Goal: Transaction & Acquisition: Purchase product/service

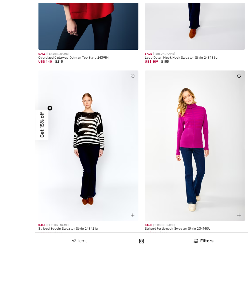
scroll to position [244, 0]
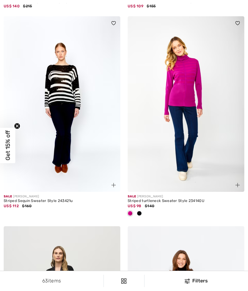
click at [139, 212] on span at bounding box center [139, 213] width 5 height 5
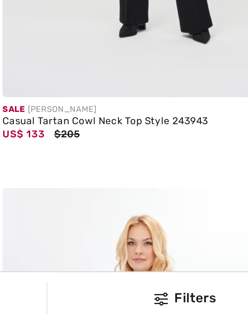
scroll to position [805, 0]
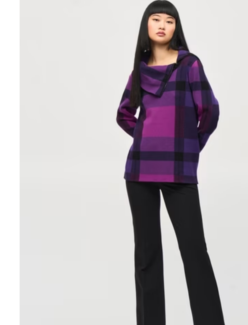
click at [128, 64] on img at bounding box center [186, 151] width 117 height 175
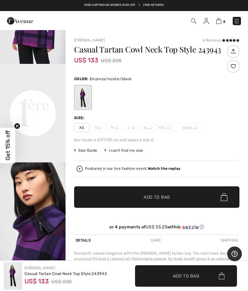
scroll to position [160, 0]
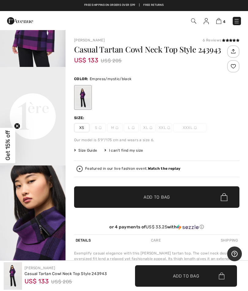
click at [26, 100] on video "Your browser does not support the video tag." at bounding box center [33, 83] width 66 height 33
click at [33, 100] on video "Your browser does not support the video tag." at bounding box center [33, 83] width 66 height 33
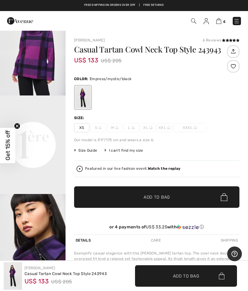
scroll to position [132, 0]
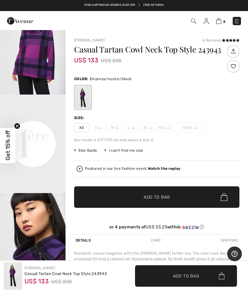
click at [38, 127] on video "Your browser does not support the video tag." at bounding box center [33, 110] width 66 height 33
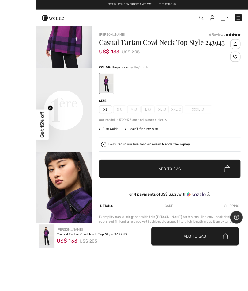
scroll to position [4, 0]
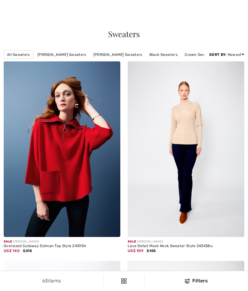
scroll to position [894, 121]
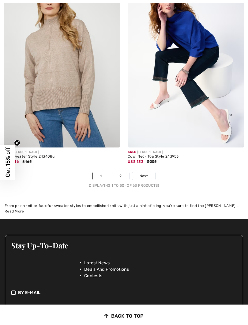
scroll to position [5314, 0]
click at [123, 172] on link "2" at bounding box center [120, 176] width 17 height 8
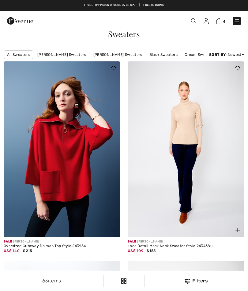
checkbox input "true"
click at [237, 20] on img at bounding box center [237, 21] width 6 height 6
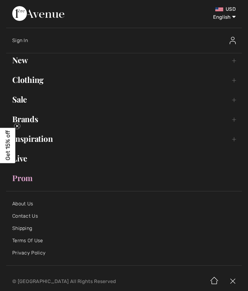
click at [37, 78] on link "Clothing Toggle submenu" at bounding box center [124, 79] width 236 height 13
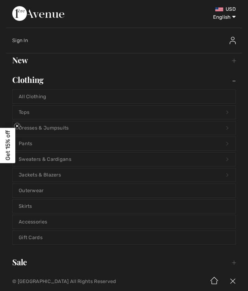
click at [24, 110] on link "Tops Open submenu" at bounding box center [124, 112] width 223 height 13
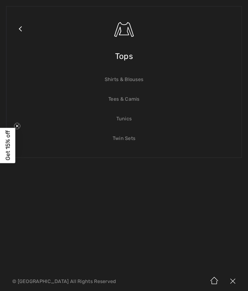
click at [125, 137] on link "Twin Sets" at bounding box center [124, 138] width 223 height 13
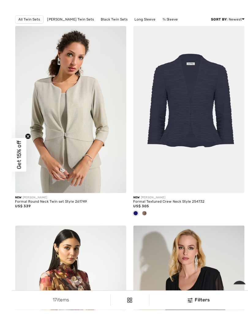
scroll to position [69, 0]
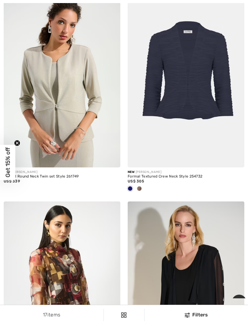
click at [185, 89] on img at bounding box center [186, 79] width 117 height 175
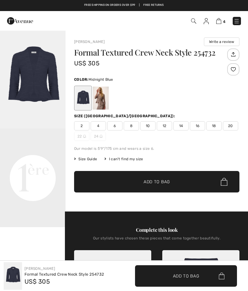
checkbox input "true"
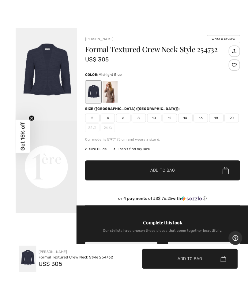
scroll to position [7, 0]
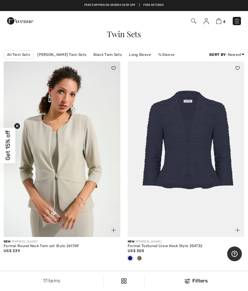
click at [132, 55] on link "Long Sleeve" at bounding box center [140, 55] width 28 height 8
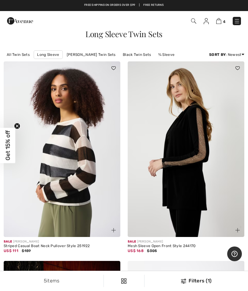
click at [240, 20] on img at bounding box center [237, 21] width 6 height 6
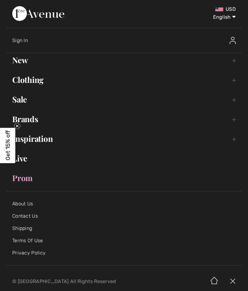
click at [32, 78] on link "Clothing Toggle submenu" at bounding box center [124, 79] width 236 height 13
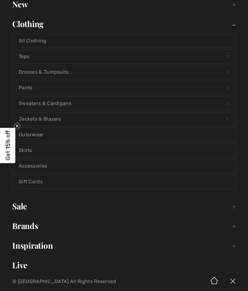
scroll to position [56, 0]
click at [23, 56] on link "Tops Open submenu" at bounding box center [124, 55] width 223 height 13
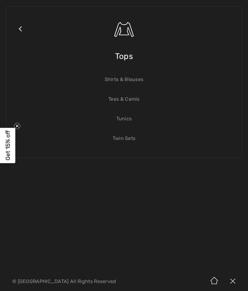
click at [129, 79] on link "Shirts & Blouses" at bounding box center [124, 79] width 223 height 13
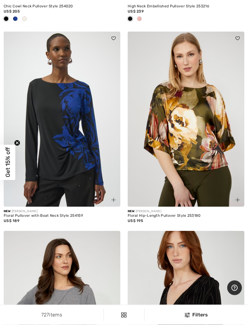
scroll to position [3295, 0]
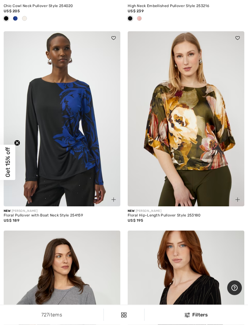
click at [63, 128] on img at bounding box center [62, 119] width 117 height 175
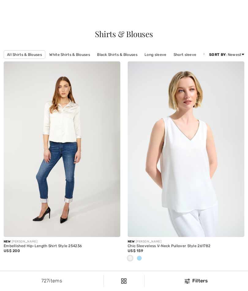
checkbox input "true"
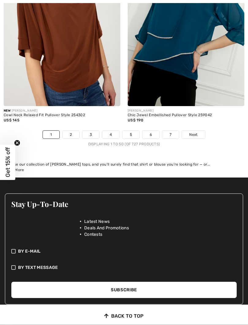
scroll to position [5335, 0]
click at [69, 132] on link "2" at bounding box center [71, 135] width 17 height 8
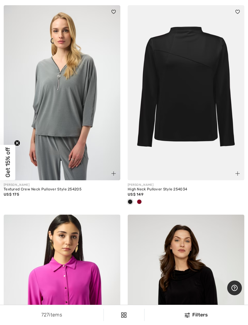
scroll to position [466, 0]
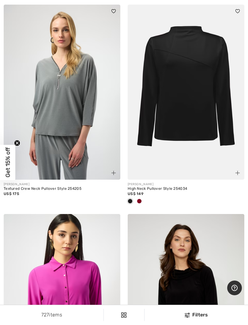
click at [140, 202] on span at bounding box center [139, 201] width 5 height 5
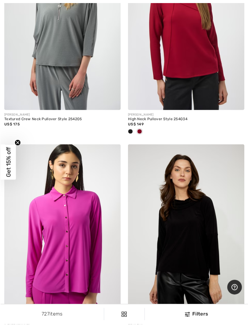
scroll to position [537, 0]
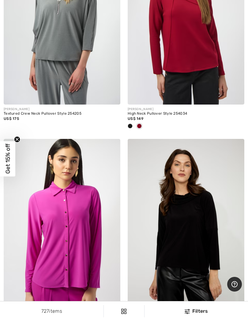
click at [183, 53] on img at bounding box center [186, 20] width 117 height 175
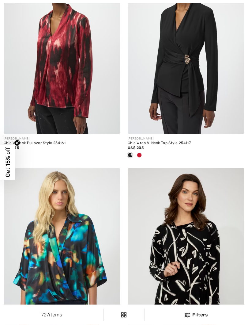
scroll to position [2298, 0]
click at [143, 153] on div at bounding box center [139, 156] width 9 height 10
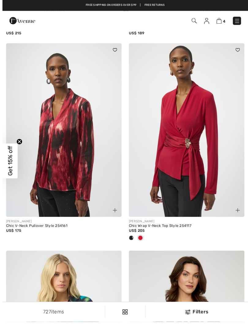
scroll to position [2230, 0]
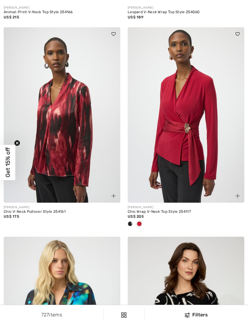
click at [174, 139] on img at bounding box center [186, 114] width 117 height 175
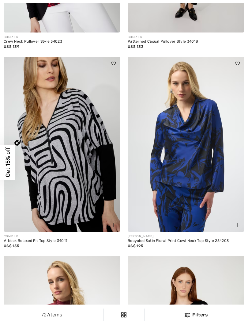
scroll to position [3250, 0]
click at [187, 137] on img at bounding box center [186, 144] width 117 height 175
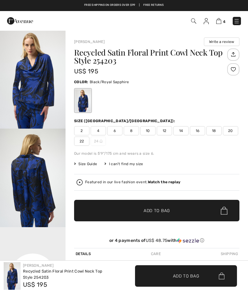
checkbox input "true"
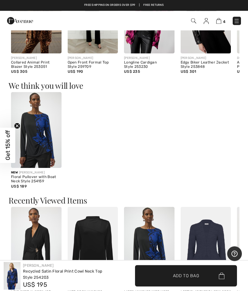
scroll to position [381, 0]
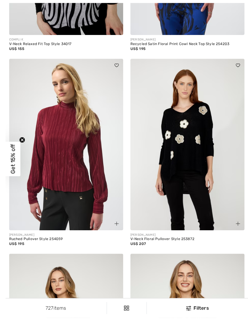
scroll to position [3449, 0]
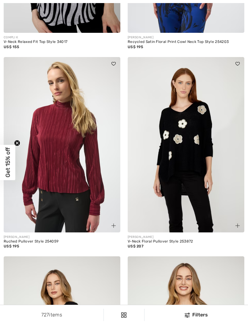
click at [60, 159] on img at bounding box center [62, 144] width 117 height 175
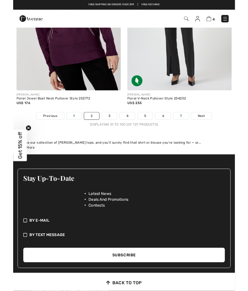
scroll to position [5258, 0]
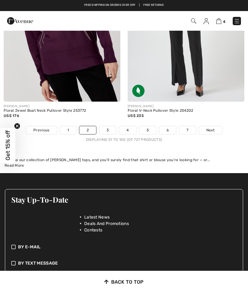
click at [107, 126] on link "3" at bounding box center [107, 130] width 17 height 8
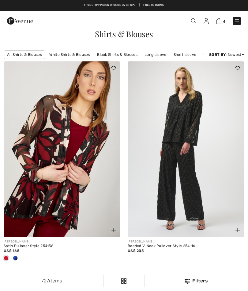
checkbox input "true"
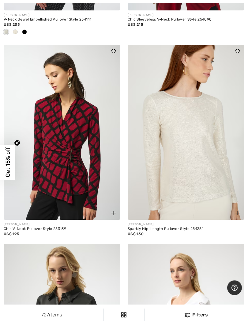
scroll to position [436, 0]
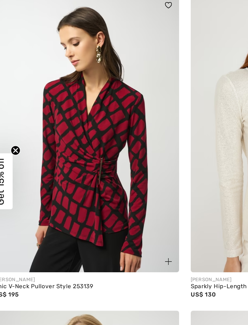
click at [48, 108] on img at bounding box center [62, 132] width 117 height 175
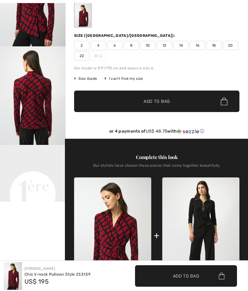
checkbox input "true"
click at [189, 40] on div "Size ([GEOGRAPHIC_DATA]/[GEOGRAPHIC_DATA]): 2 4 6 8 10 12 14 16 18 20 22 24" at bounding box center [157, 47] width 166 height 28
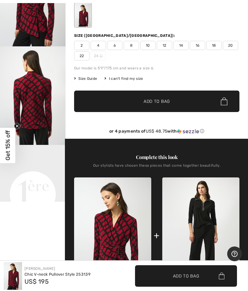
click at [185, 42] on span "14" at bounding box center [181, 45] width 15 height 9
click at [168, 99] on span "Add to Bag" at bounding box center [157, 101] width 26 height 6
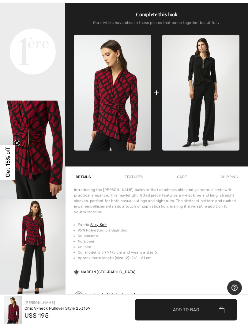
scroll to position [225, 0]
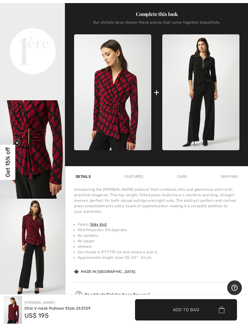
click at [123, 124] on img at bounding box center [112, 93] width 77 height 116
click at [199, 95] on img at bounding box center [201, 92] width 77 height 116
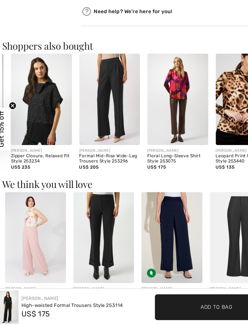
scroll to position [0, 108]
click at [198, 100] on img at bounding box center [211, 138] width 51 height 76
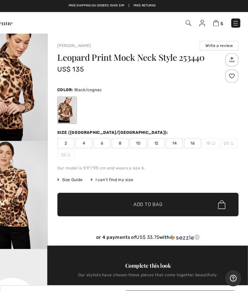
click at [174, 130] on span "14" at bounding box center [181, 130] width 15 height 9
click at [144, 188] on span "Add to Bag" at bounding box center [157, 186] width 26 height 6
click at [137, 183] on span "✔ Added to Bag Add to Bag" at bounding box center [157, 186] width 166 height 21
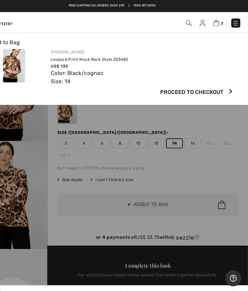
click at [217, 24] on img at bounding box center [219, 21] width 5 height 6
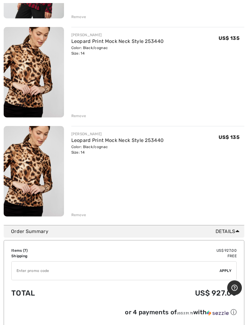
scroll to position [559, 0]
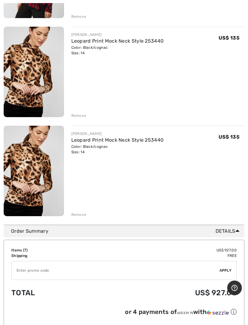
click at [80, 216] on div "Remove" at bounding box center [78, 215] width 15 height 6
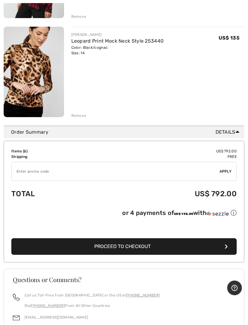
click at [163, 94] on div "FRANK LYMAN Leopard Print Mock Neck Style 253440 Color: Black/cognac Size: 14 F…" at bounding box center [158, 73] width 174 height 92
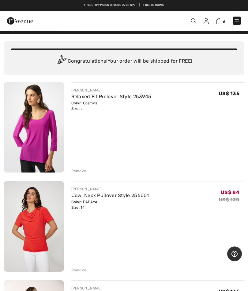
scroll to position [0, 0]
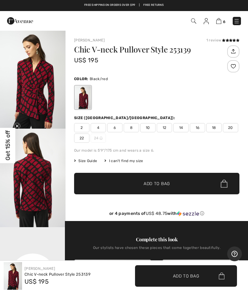
click at [240, 19] on img at bounding box center [237, 21] width 6 height 6
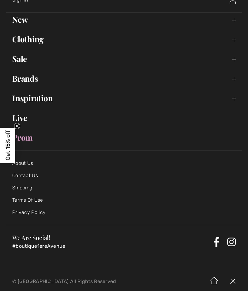
scroll to position [40, 0]
click at [26, 78] on link "Brands Open submenu" at bounding box center [124, 78] width 236 height 13
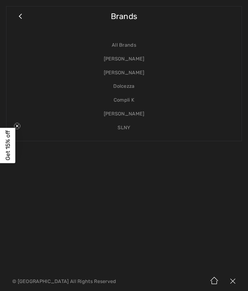
click at [125, 86] on link "Dolcezza" at bounding box center [124, 86] width 223 height 14
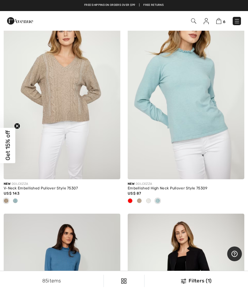
scroll to position [715, 0]
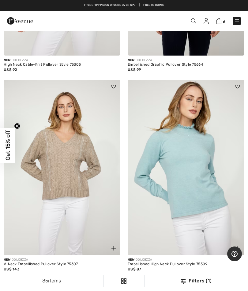
click at [239, 24] on img at bounding box center [237, 21] width 6 height 6
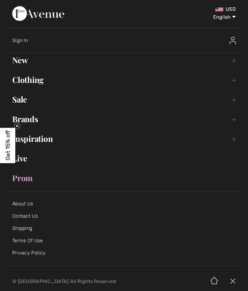
click at [36, 78] on link "Clothing Toggle submenu" at bounding box center [124, 79] width 236 height 13
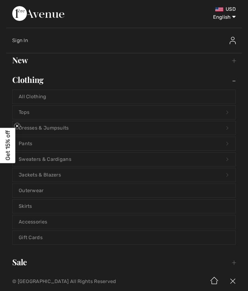
click at [25, 146] on link "Pants Open submenu" at bounding box center [124, 143] width 223 height 13
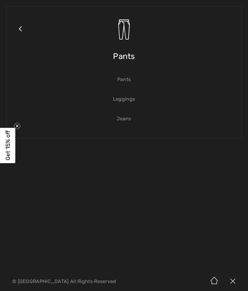
click at [127, 80] on link "Pants" at bounding box center [124, 79] width 223 height 13
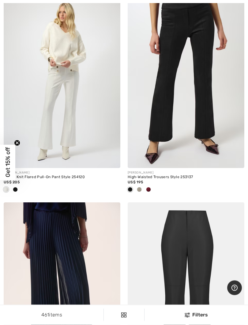
scroll to position [3123, 0]
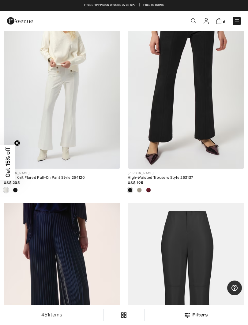
click at [151, 188] on div at bounding box center [148, 191] width 9 height 10
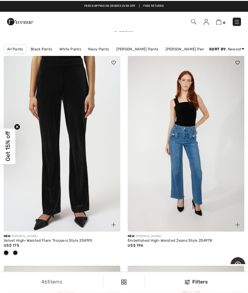
scroll to position [0, 0]
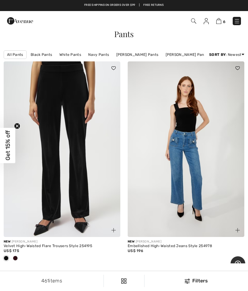
click at [194, 21] on img at bounding box center [193, 20] width 5 height 5
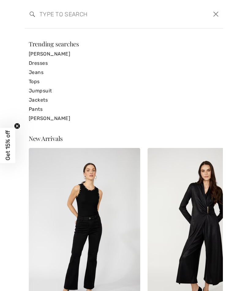
click at [47, 9] on input "search" at bounding box center [103, 14] width 136 height 18
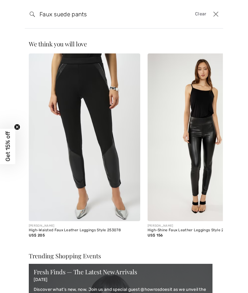
type input "Faux suede pants"
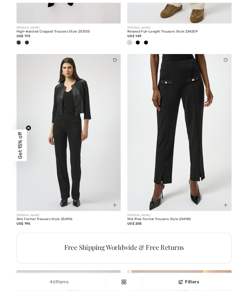
scroll to position [4944, 0]
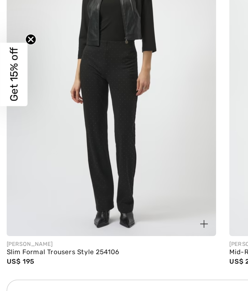
click at [73, 83] on img at bounding box center [62, 147] width 117 height 175
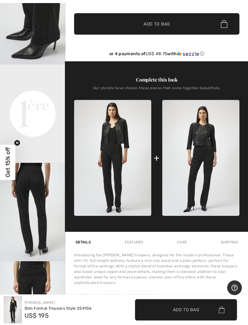
scroll to position [163, 0]
click at [41, 221] on img "3 / 5" at bounding box center [33, 212] width 66 height 98
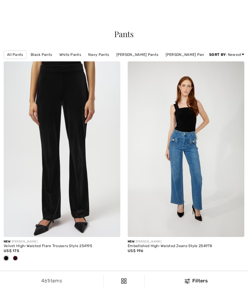
scroll to position [5048, 0]
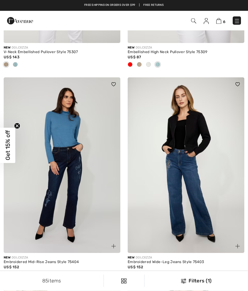
scroll to position [927, 0]
click at [239, 20] on img at bounding box center [237, 21] width 6 height 6
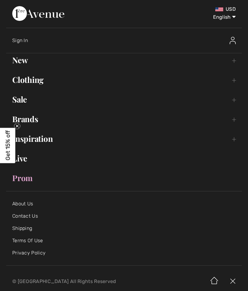
click at [26, 117] on link "Brands Open submenu" at bounding box center [124, 118] width 236 height 13
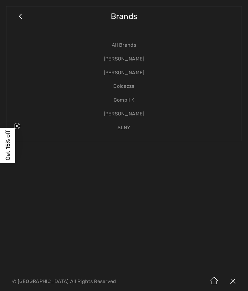
click at [132, 73] on link "[PERSON_NAME]" at bounding box center [124, 73] width 223 height 14
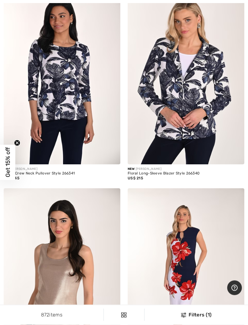
scroll to position [1573, 0]
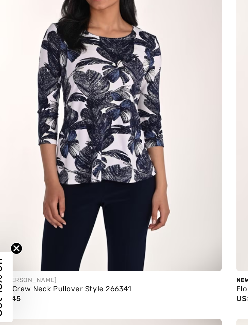
click at [58, 65] on img at bounding box center [62, 66] width 117 height 175
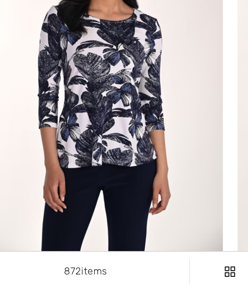
scroll to position [1600, 9]
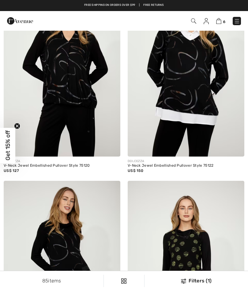
scroll to position [2998, 0]
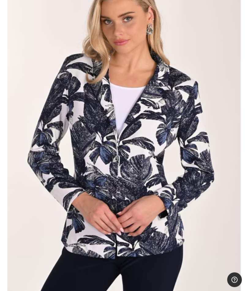
scroll to position [1454, 0]
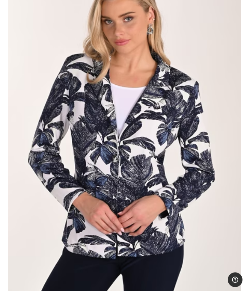
click at [128, 98] on img at bounding box center [186, 185] width 117 height 175
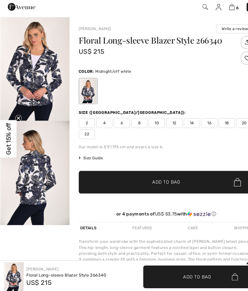
scroll to position [31, 0]
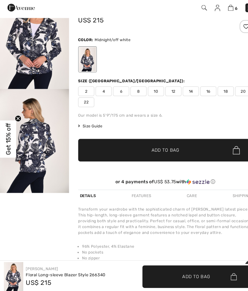
click at [182, 95] on span "14" at bounding box center [181, 99] width 15 height 9
click at [158, 153] on span "Add to Bag" at bounding box center [157, 156] width 26 height 6
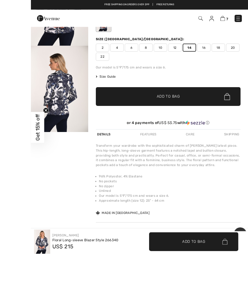
scroll to position [118, 0]
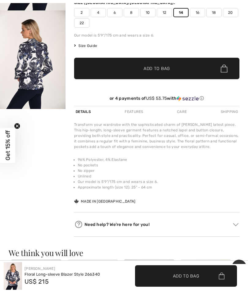
click at [173, 70] on span "✔ Added to Bag Add to Bag" at bounding box center [157, 68] width 166 height 21
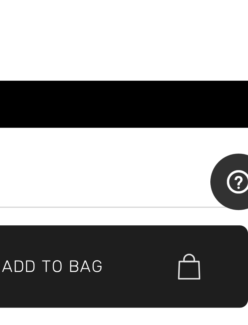
scroll to position [355, 0]
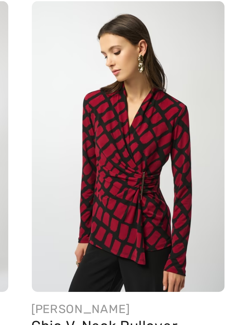
click at [181, 143] on img at bounding box center [206, 181] width 51 height 76
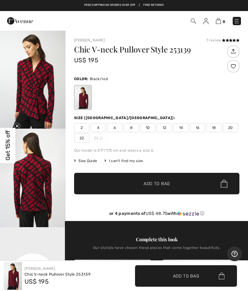
click at [182, 127] on span "14" at bounding box center [181, 127] width 15 height 9
click at [165, 175] on span "✔ Added to Bag Add to Bag" at bounding box center [157, 183] width 166 height 21
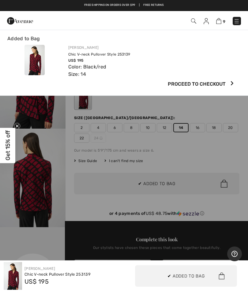
click at [171, 182] on div at bounding box center [124, 145] width 248 height 291
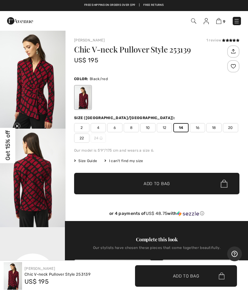
click at [236, 24] on img at bounding box center [237, 21] width 6 height 6
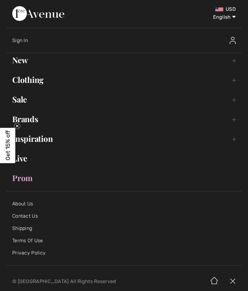
click at [35, 81] on link "Clothing Toggle submenu" at bounding box center [124, 79] width 236 height 13
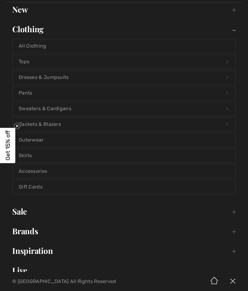
scroll to position [51, 0]
click at [50, 125] on link "Jackets & Blazers Open submenu" at bounding box center [124, 123] width 223 height 13
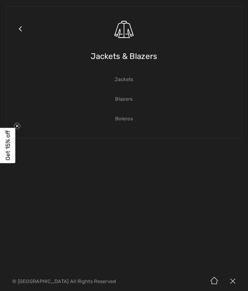
click at [127, 81] on link "Jackets" at bounding box center [124, 79] width 223 height 13
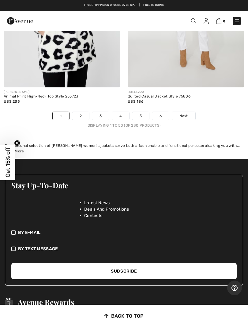
scroll to position [5304, 0]
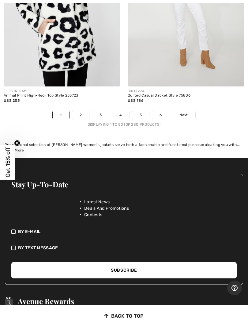
click at [187, 111] on link "Next" at bounding box center [183, 115] width 23 height 8
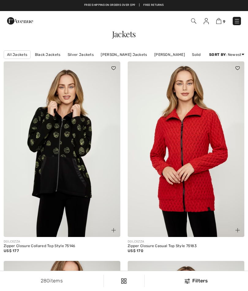
checkbox input "true"
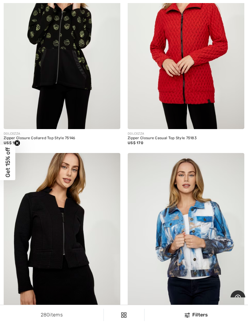
scroll to position [108, 0]
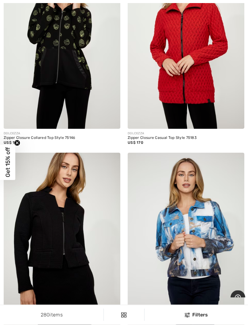
click at [190, 79] on img at bounding box center [186, 41] width 117 height 175
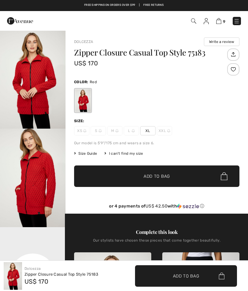
checkbox input "true"
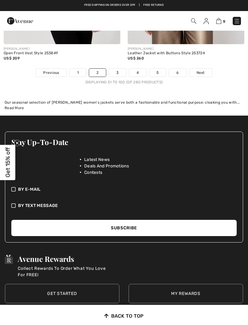
scroll to position [5367, 0]
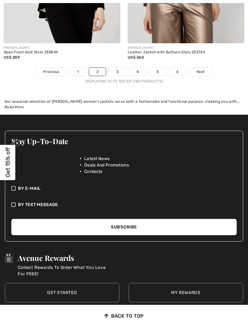
click at [119, 68] on link "3" at bounding box center [117, 72] width 17 height 8
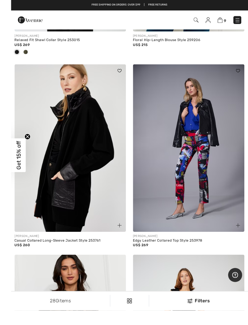
scroll to position [2206, 0]
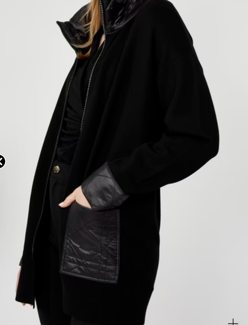
click at [60, 43] on img at bounding box center [62, 128] width 117 height 175
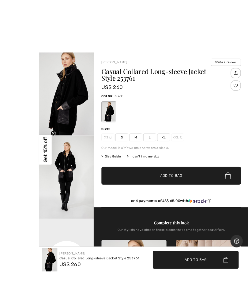
scroll to position [18, 0]
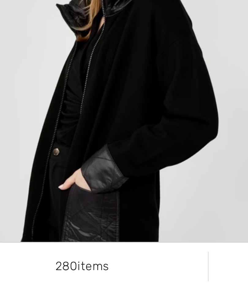
scroll to position [2290, 18]
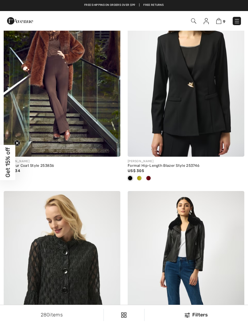
scroll to position [2696, 0]
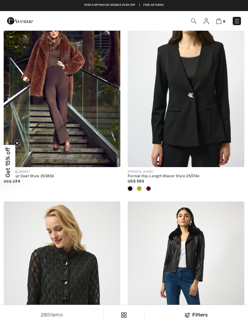
click at [148, 187] on span at bounding box center [148, 188] width 5 height 5
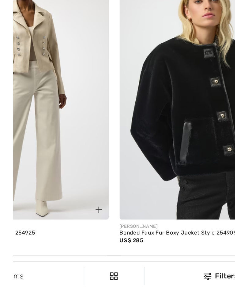
scroll to position [3614, 0]
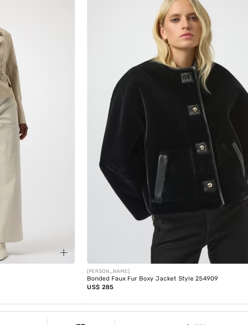
click at [128, 101] on img at bounding box center [186, 188] width 117 height 175
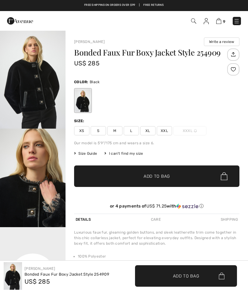
checkbox input "true"
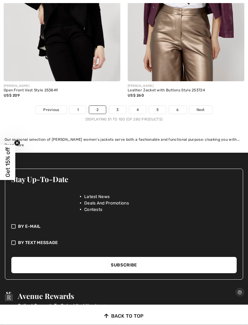
scroll to position [5329, 0]
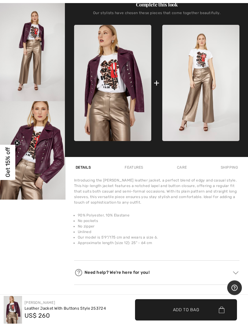
scroll to position [225, 0]
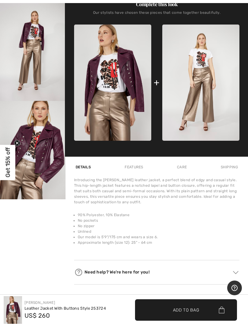
click at [207, 89] on img at bounding box center [201, 83] width 77 height 116
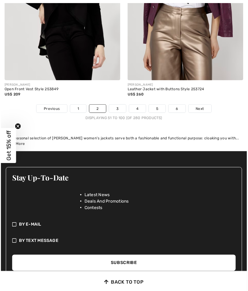
scroll to position [5330, 0]
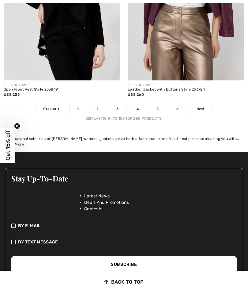
click at [205, 106] on span "Next" at bounding box center [201, 109] width 8 height 6
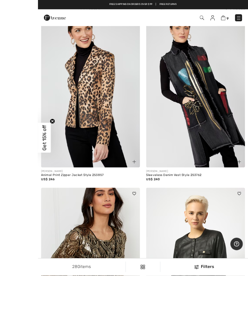
scroll to position [91, 0]
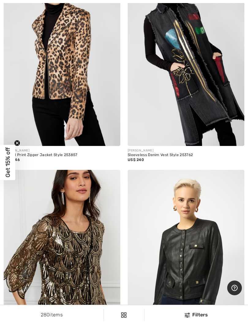
click at [60, 61] on img at bounding box center [62, 58] width 117 height 175
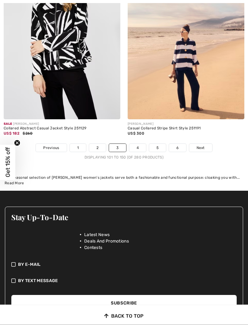
scroll to position [5251, 0]
click at [137, 145] on link "4" at bounding box center [137, 148] width 17 height 8
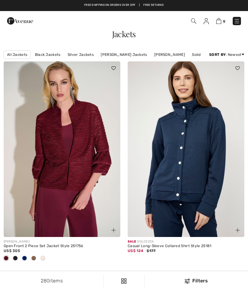
checkbox input "true"
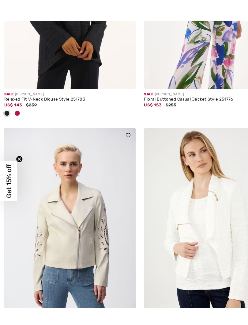
scroll to position [4104, 0]
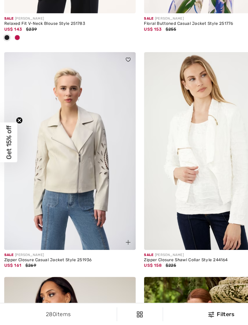
click at [66, 131] on img at bounding box center [62, 170] width 117 height 175
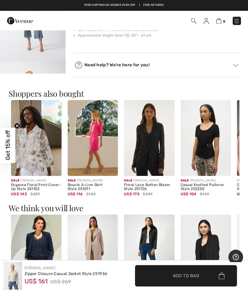
scroll to position [430, 0]
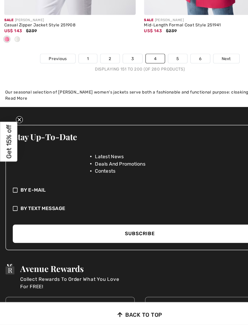
scroll to position [5383, 0]
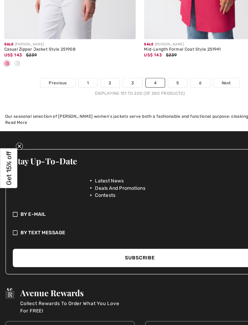
click at [157, 83] on link "5" at bounding box center [157, 87] width 17 height 8
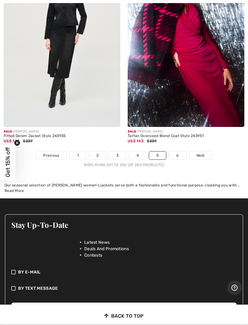
scroll to position [5216, 0]
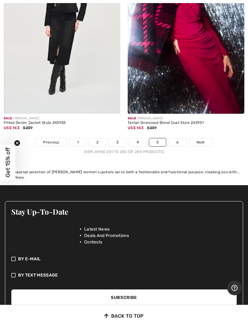
click at [179, 138] on link "6" at bounding box center [177, 142] width 17 height 8
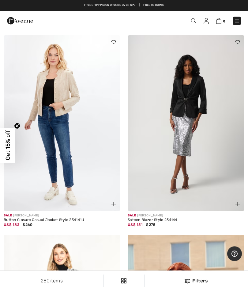
scroll to position [2242, 0]
click at [224, 19] on span "9" at bounding box center [224, 21] width 2 height 5
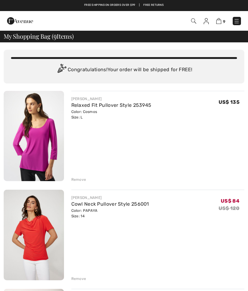
checkbox input "true"
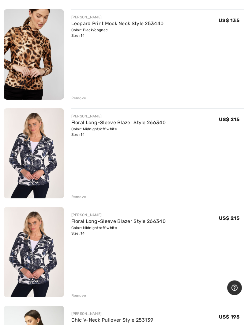
scroll to position [576, 0]
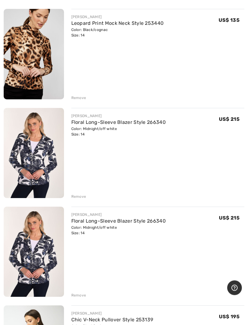
click at [80, 197] on div "Remove" at bounding box center [78, 197] width 15 height 6
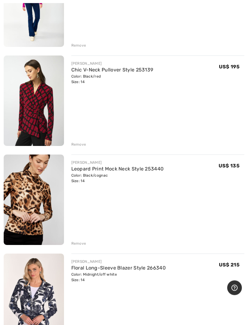
scroll to position [433, 0]
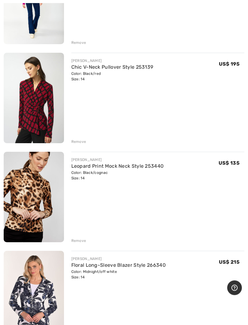
click at [78, 142] on div "Remove" at bounding box center [78, 142] width 15 height 6
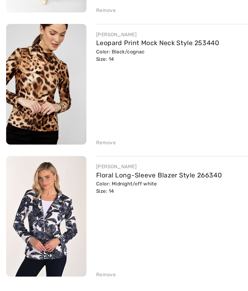
scroll to position [396, 0]
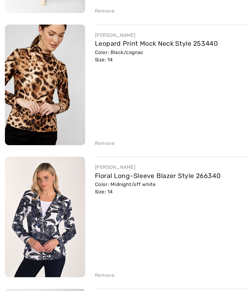
click at [49, 189] on img at bounding box center [34, 234] width 60 height 90
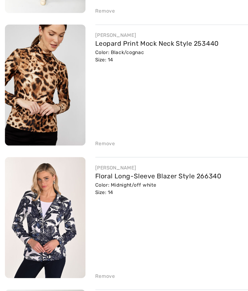
checkbox input "true"
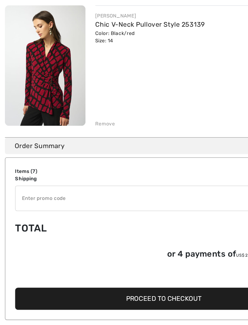
scroll to position [598, 0]
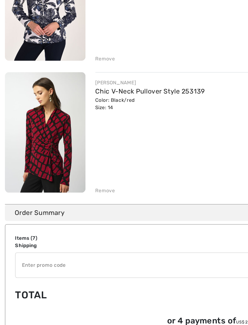
click at [38, 102] on img at bounding box center [34, 131] width 60 height 90
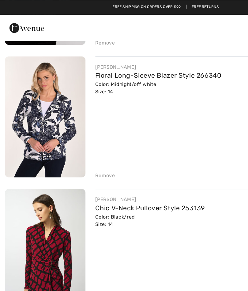
scroll to position [539, 0]
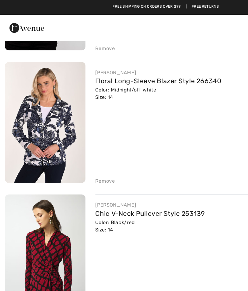
click at [43, 105] on img at bounding box center [34, 91] width 60 height 90
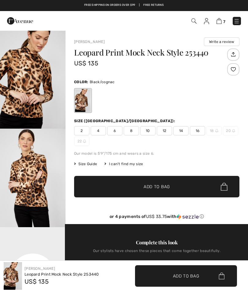
checkbox input "true"
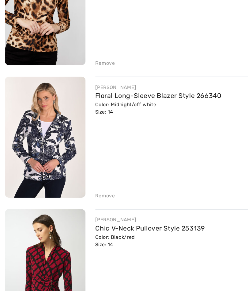
scroll to position [381, 0]
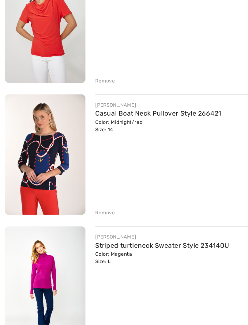
scroll to position [136, 0]
click at [41, 153] on img at bounding box center [34, 198] width 60 height 90
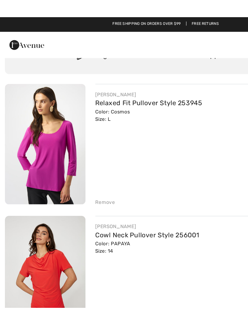
scroll to position [41, 0]
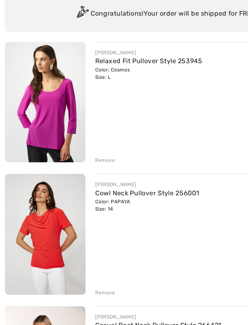
click at [85, 136] on div "Remove" at bounding box center [78, 139] width 15 height 6
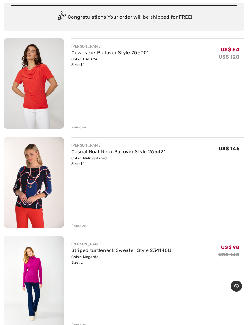
scroll to position [85, 0]
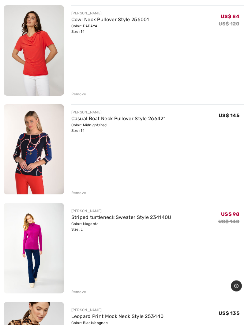
click at [35, 238] on img at bounding box center [34, 248] width 60 height 90
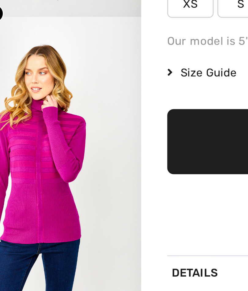
scroll to position [1, 0]
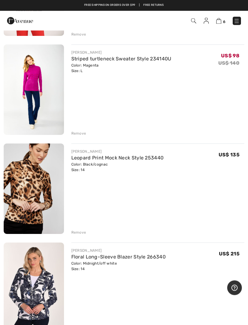
scroll to position [244, 0]
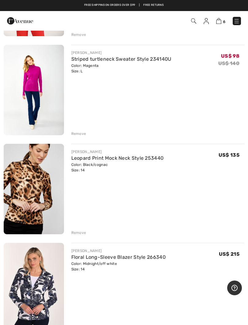
click at [27, 201] on img at bounding box center [34, 189] width 60 height 90
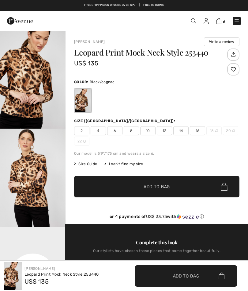
checkbox input "true"
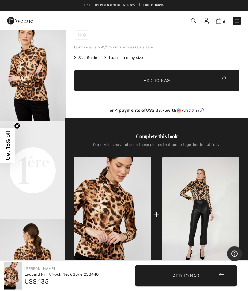
scroll to position [85, 0]
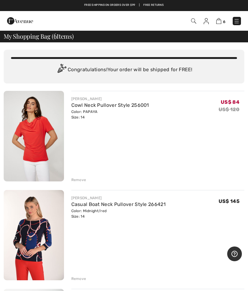
click at [239, 21] on img at bounding box center [237, 21] width 6 height 6
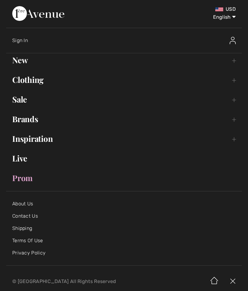
click at [31, 82] on link "Clothing Toggle submenu" at bounding box center [124, 79] width 236 height 13
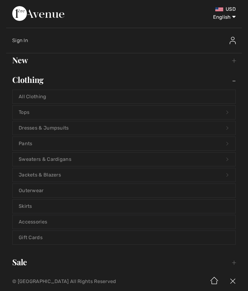
click at [31, 189] on link "Outerwear" at bounding box center [124, 190] width 223 height 13
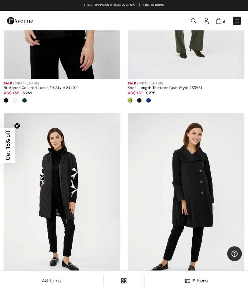
scroll to position [3248, 0]
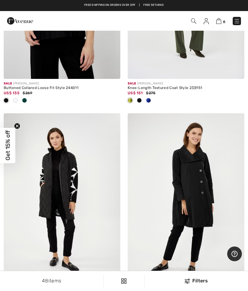
click at [237, 19] on img at bounding box center [237, 21] width 6 height 6
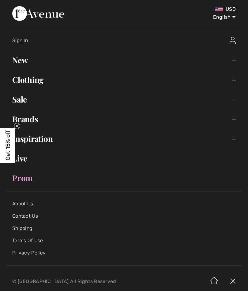
click at [34, 82] on link "Clothing Toggle submenu" at bounding box center [124, 79] width 236 height 13
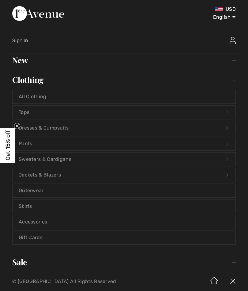
click at [33, 94] on link "All Clothing" at bounding box center [124, 96] width 223 height 13
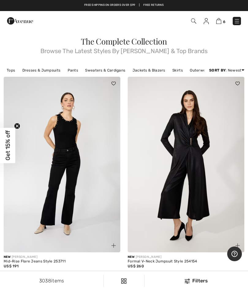
click at [240, 19] on img at bounding box center [237, 21] width 6 height 6
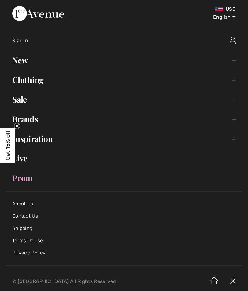
click at [29, 80] on link "Clothing Toggle submenu" at bounding box center [124, 79] width 236 height 13
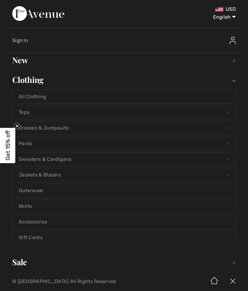
click at [31, 191] on link "Outerwear" at bounding box center [124, 190] width 223 height 13
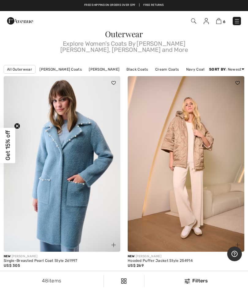
click at [195, 17] on span at bounding box center [193, 20] width 6 height 7
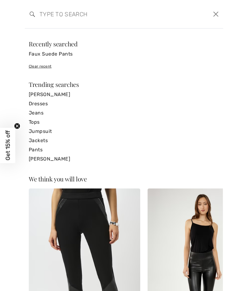
click at [48, 16] on input "search" at bounding box center [103, 14] width 136 height 18
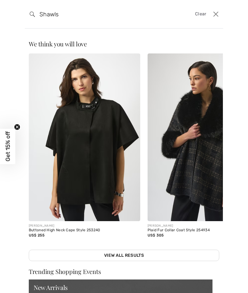
type input "Shawls"
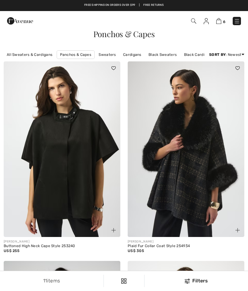
checkbox input "true"
click at [71, 55] on link "Panchos & Capes" at bounding box center [76, 54] width 38 height 9
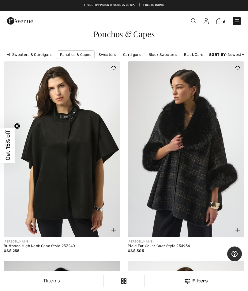
click at [131, 55] on link "Cardigans" at bounding box center [132, 55] width 25 height 8
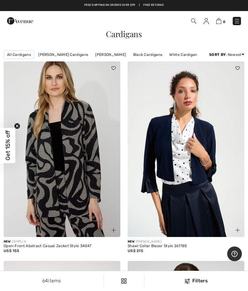
click at [221, 21] on img at bounding box center [219, 21] width 5 height 6
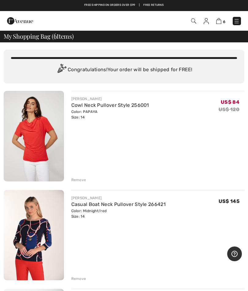
click at [236, 19] on img at bounding box center [237, 21] width 6 height 6
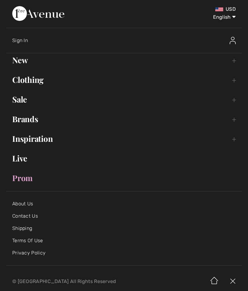
click at [33, 79] on link "Clothing Toggle submenu" at bounding box center [124, 79] width 236 height 13
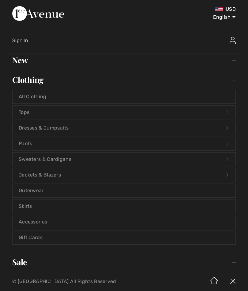
click at [22, 142] on link "Pants Open submenu" at bounding box center [124, 143] width 223 height 13
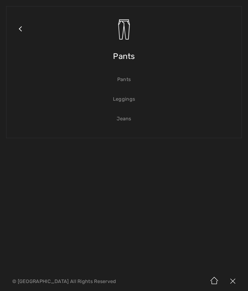
click at [127, 100] on link "Leggings" at bounding box center [124, 98] width 223 height 13
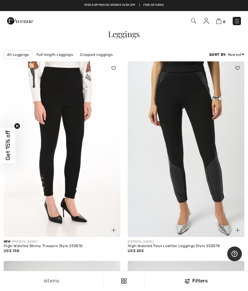
click at [237, 23] on img at bounding box center [237, 21] width 6 height 6
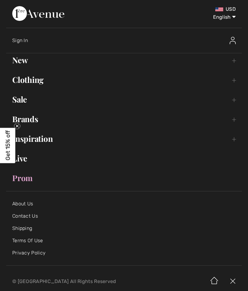
click at [28, 81] on link "Clothing Toggle submenu" at bounding box center [124, 79] width 236 height 13
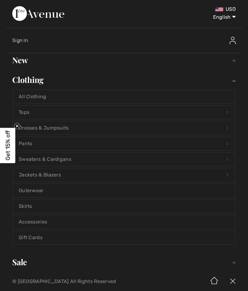
click at [27, 141] on link "Pants Open submenu" at bounding box center [124, 143] width 223 height 13
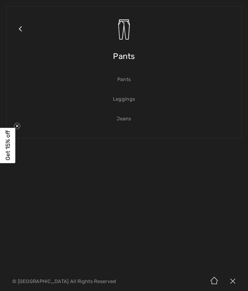
click at [122, 81] on link "Pants" at bounding box center [124, 79] width 223 height 13
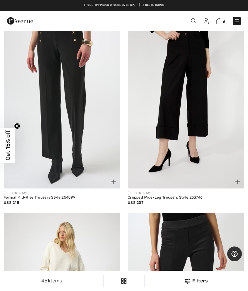
scroll to position [2892, 0]
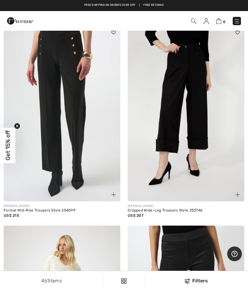
click at [221, 22] on img at bounding box center [219, 21] width 5 height 6
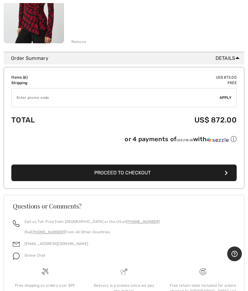
scroll to position [667, 0]
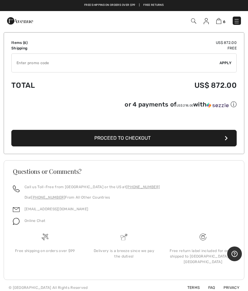
click at [124, 136] on span "Proceed to Checkout" at bounding box center [122, 138] width 56 height 6
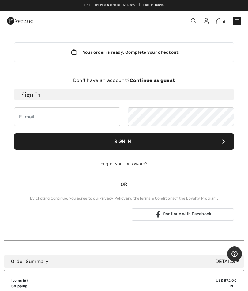
click at [30, 96] on h3 "Sign In" at bounding box center [124, 94] width 220 height 11
click at [32, 98] on h3 "Sign In" at bounding box center [124, 94] width 220 height 11
click at [29, 117] on input "email" at bounding box center [67, 116] width 106 height 18
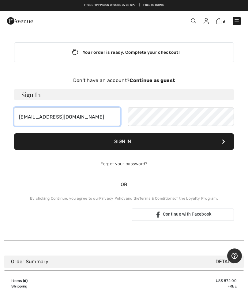
type input "[EMAIL_ADDRESS][DOMAIN_NAME]"
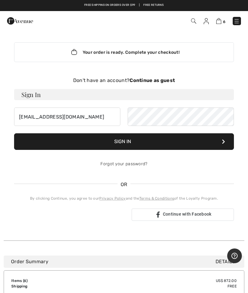
click at [122, 138] on button "Sign In" at bounding box center [124, 141] width 220 height 17
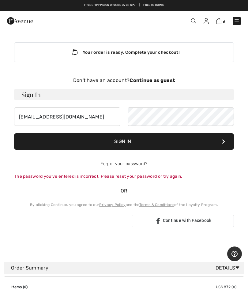
click at [117, 142] on button "Sign In" at bounding box center [124, 141] width 220 height 17
click at [90, 112] on input "[EMAIL_ADDRESS][DOMAIN_NAME]" at bounding box center [67, 116] width 106 height 18
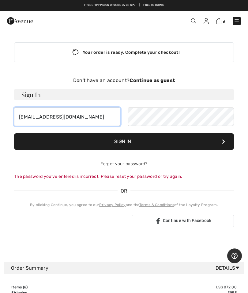
click at [94, 116] on input "[EMAIL_ADDRESS][DOMAIN_NAME]" at bounding box center [67, 116] width 106 height 18
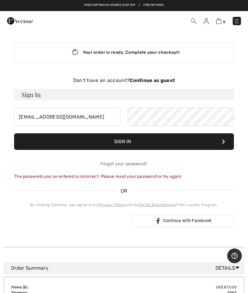
click at [123, 141] on button "Sign In" at bounding box center [124, 141] width 220 height 17
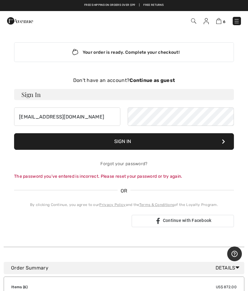
click at [79, 220] on div "Sign in with Google. Opens in new tab" at bounding box center [70, 220] width 113 height 13
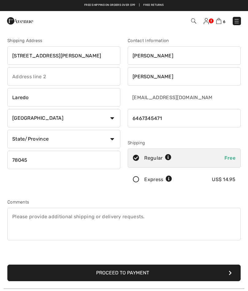
checkbox input "true"
click at [94, 54] on input "[STREET_ADDRESS][PERSON_NAME]" at bounding box center [63, 55] width 113 height 18
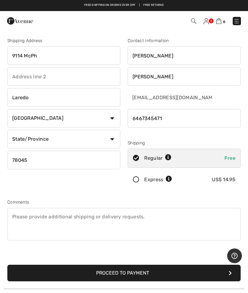
type input "9114 McP"
type input "1211 San Dario Ave"
click at [16, 77] on input "text" at bounding box center [63, 76] width 113 height 18
type input "Suite 1136"
click at [111, 140] on select "State/Province Alabama Alaska American Samoa Arizona Arkansas California Colora…" at bounding box center [63, 139] width 113 height 18
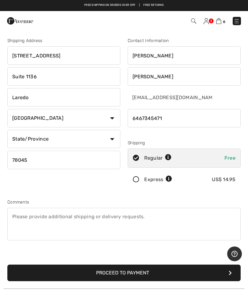
select select "TX"
click at [37, 161] on input "78045" at bounding box center [63, 160] width 113 height 18
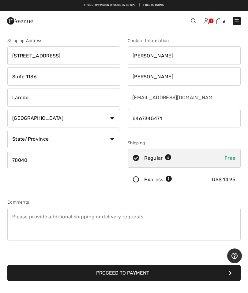
type input "78040"
click at [139, 182] on icon at bounding box center [136, 179] width 16 height 6
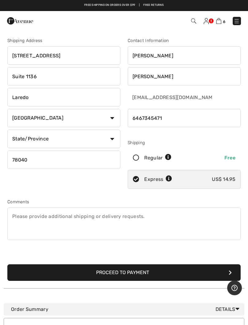
click at [208, 20] on img at bounding box center [206, 21] width 5 height 6
click at [209, 24] on img at bounding box center [206, 21] width 5 height 6
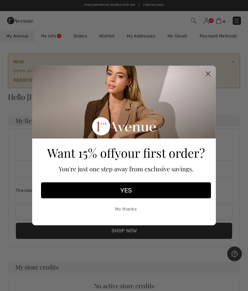
click at [131, 212] on button "No thanks" at bounding box center [126, 208] width 170 height 15
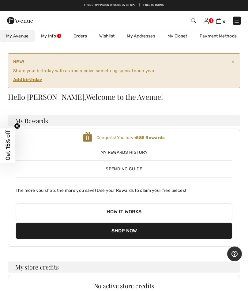
click at [30, 77] on ins "Add birthday" at bounding box center [27, 79] width 29 height 5
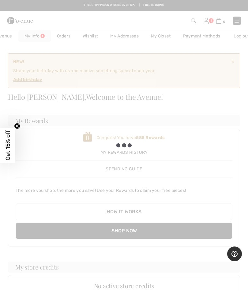
scroll to position [0, 29]
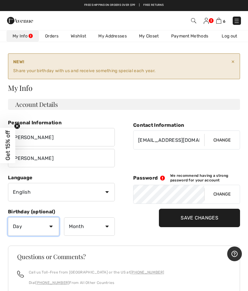
click at [51, 223] on select "Day 1 2 3 4 5 6 7 8 9 10 11 12 13 14 15 16 17 18 19 20 21 22 23 24 25 26 27 28 …" at bounding box center [33, 226] width 51 height 18
click at [51, 227] on select "Day 1 2 3 4 5 6 7 8 9 10 11 12 13 14 15 16 17 18 19 20 21 22 23 24 25 26 27 28 …" at bounding box center [33, 226] width 51 height 18
select select "14"
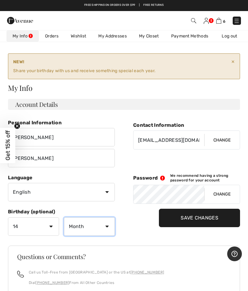
click at [109, 225] on select "Month January February March April May June July August September October Novem…" at bounding box center [89, 226] width 51 height 18
select select "4"
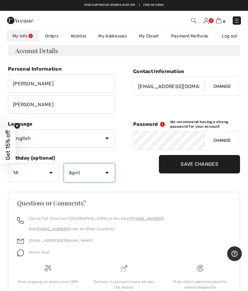
scroll to position [0, 0]
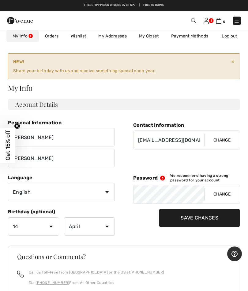
click at [194, 213] on input "Save Changes" at bounding box center [199, 218] width 81 height 18
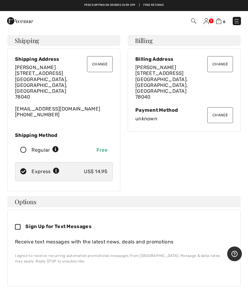
click at [227, 61] on button "Change" at bounding box center [221, 64] width 26 height 16
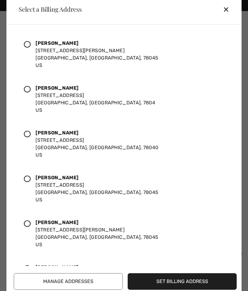
click at [29, 44] on icon at bounding box center [27, 44] width 7 height 7
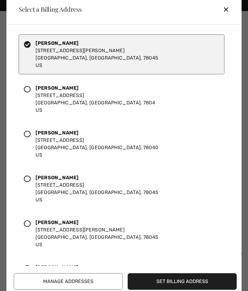
click at [184, 280] on button "Set Billing Address" at bounding box center [182, 281] width 109 height 17
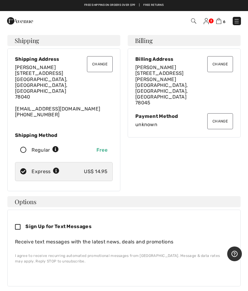
click at [17, 224] on icon at bounding box center [20, 227] width 10 height 6
checkbox input "true"
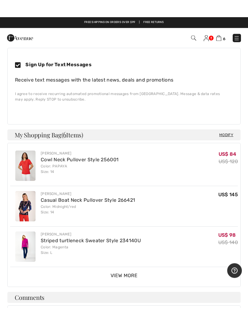
scroll to position [179, 0]
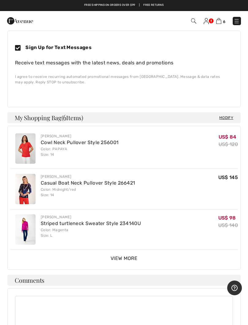
click at [127, 255] on span "View More" at bounding box center [124, 258] width 27 height 6
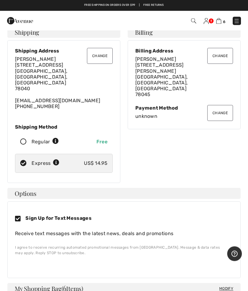
scroll to position [2, 0]
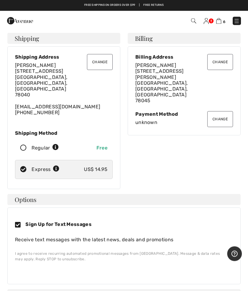
click at [144, 111] on div "Payment Method" at bounding box center [185, 114] width 98 height 6
click at [218, 111] on button "Change" at bounding box center [221, 119] width 26 height 16
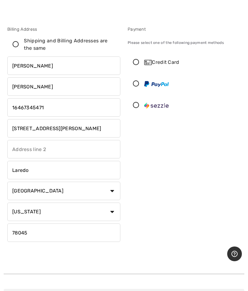
click at [137, 65] on icon at bounding box center [136, 62] width 16 height 6
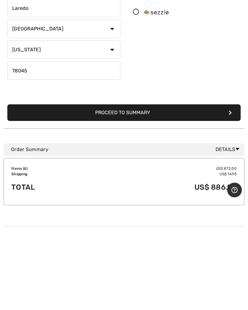
scroll to position [94, 0]
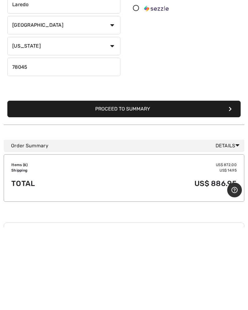
click at [124, 183] on button "Proceed to Summary" at bounding box center [124, 191] width 234 height 17
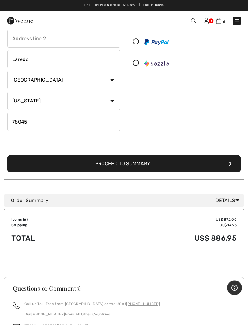
scroll to position [98, 0]
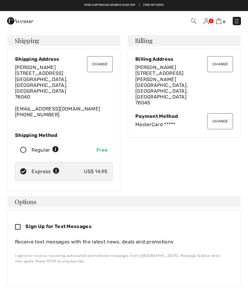
checkbox input "true"
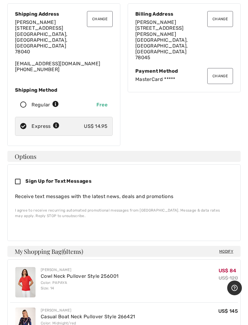
scroll to position [69, 0]
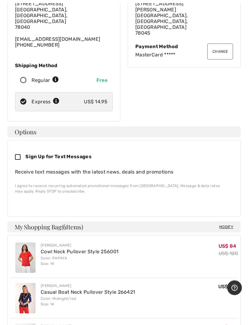
click at [21, 156] on div "Sign Up for Text Messages" at bounding box center [121, 157] width 213 height 18
checkbox input "true"
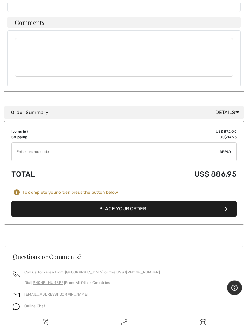
scroll to position [437, 0]
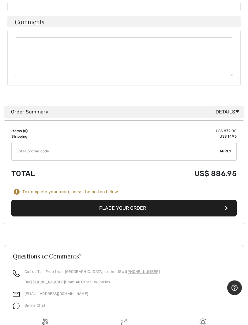
click at [120, 200] on button "Place Your Order" at bounding box center [124, 208] width 226 height 17
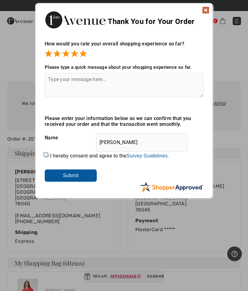
click at [54, 86] on textarea at bounding box center [124, 85] width 159 height 24
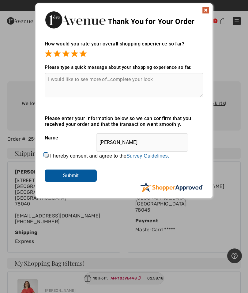
type textarea "I would like to see more of…complete your look"
click at [76, 175] on input "Submit" at bounding box center [71, 175] width 52 height 12
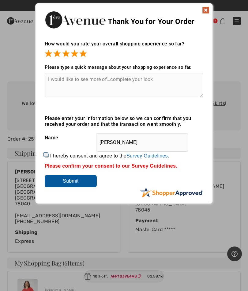
click at [75, 184] on input "Submit" at bounding box center [71, 181] width 52 height 12
click at [68, 181] on input "Submit" at bounding box center [71, 181] width 52 height 12
click at [75, 180] on input "Submit" at bounding box center [71, 181] width 52 height 12
click at [48, 157] on input "I hereby consent and agree to the By submitting a review, you grant permission …" at bounding box center [47, 155] width 4 height 4
checkbox input "true"
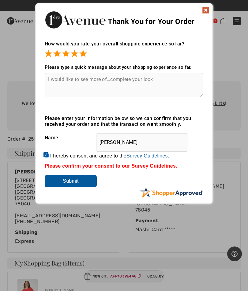
click at [80, 182] on input "Submit" at bounding box center [71, 181] width 52 height 12
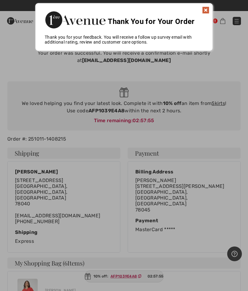
click at [206, 13] on img at bounding box center [205, 9] width 7 height 7
